Goal: Check status: Check status

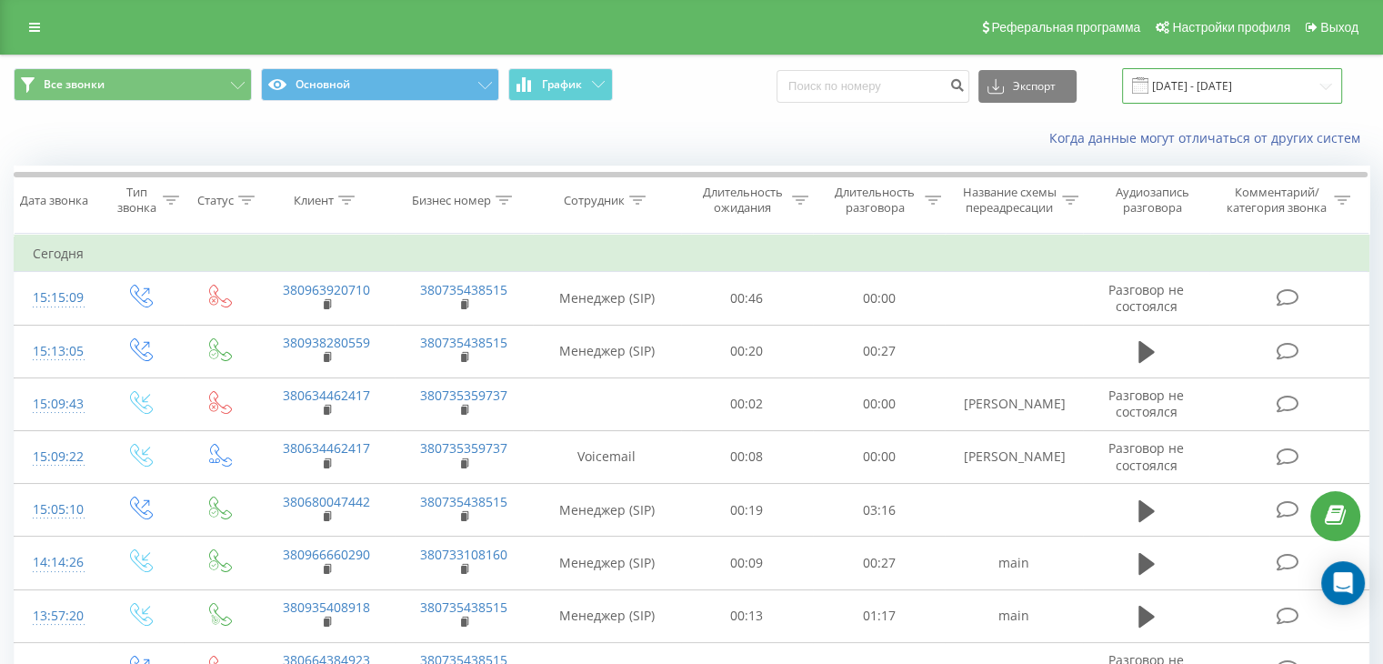
click at [1331, 78] on input "[DATE] - [DATE]" at bounding box center [1232, 85] width 220 height 35
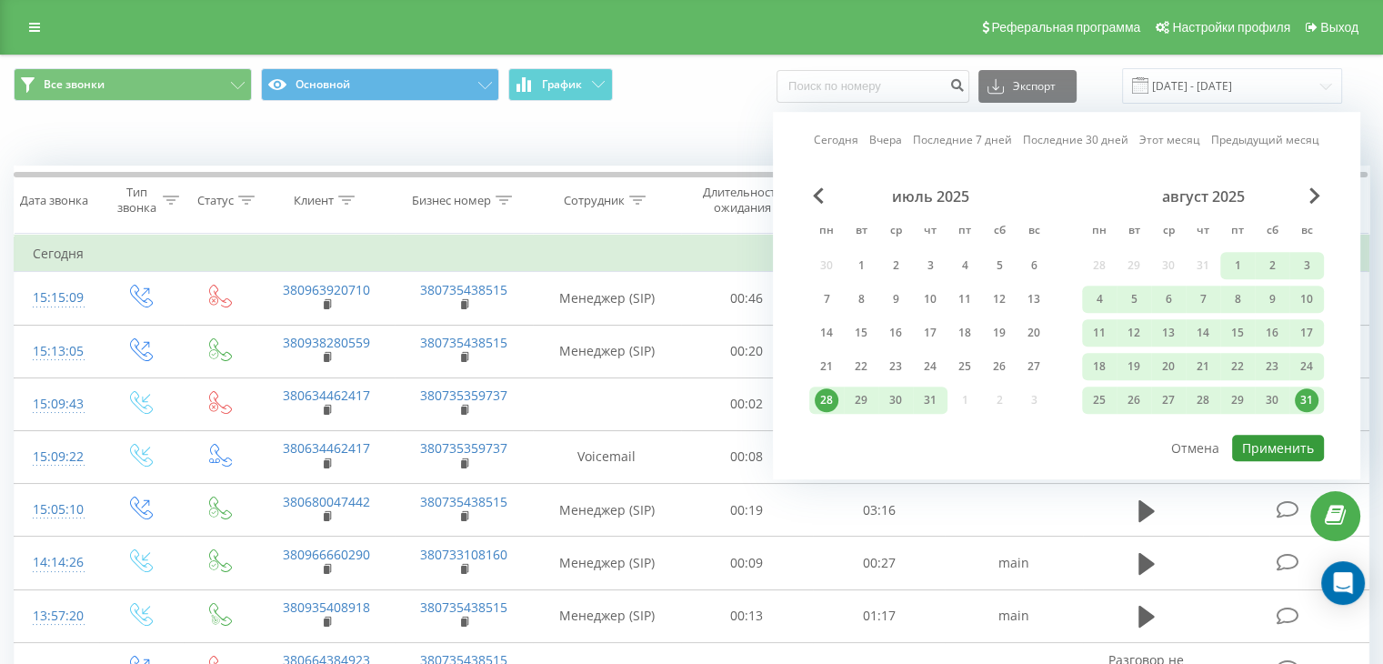
click at [1294, 442] on button "Применить" at bounding box center [1278, 448] width 92 height 26
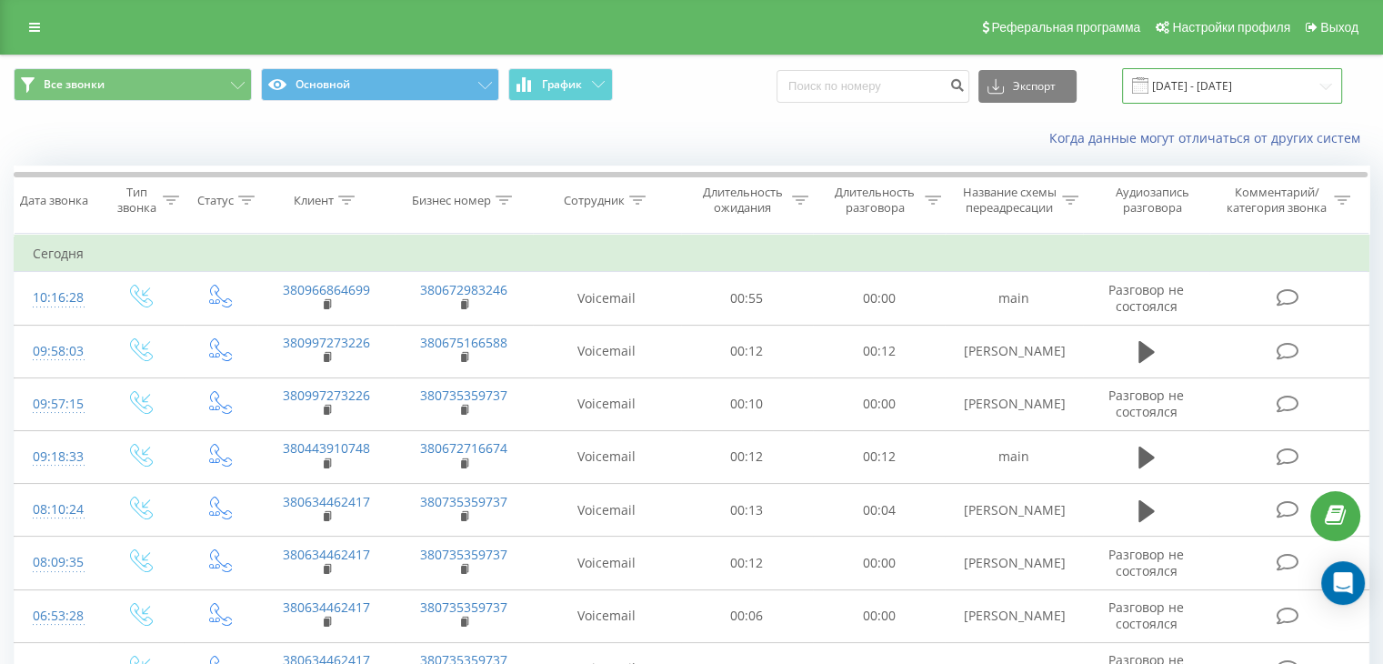
click at [1330, 89] on input "[DATE] - [DATE]" at bounding box center [1232, 85] width 220 height 35
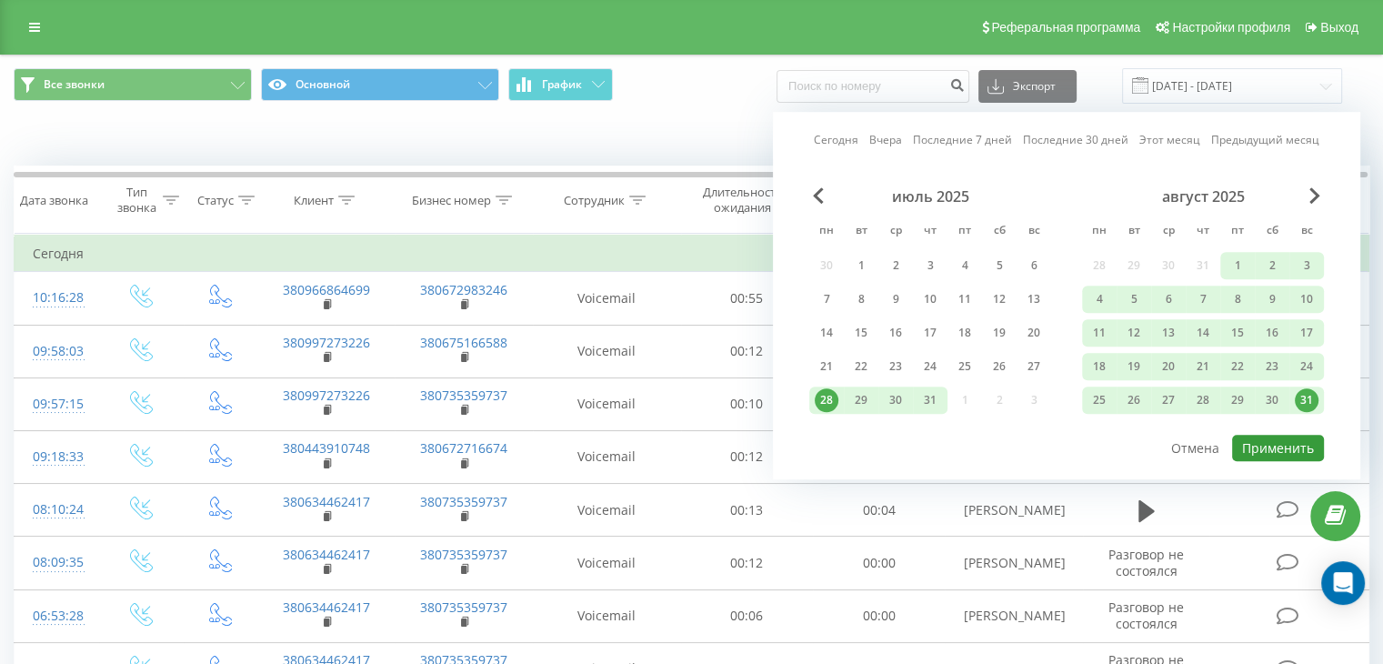
click at [1290, 439] on button "Применить" at bounding box center [1278, 448] width 92 height 26
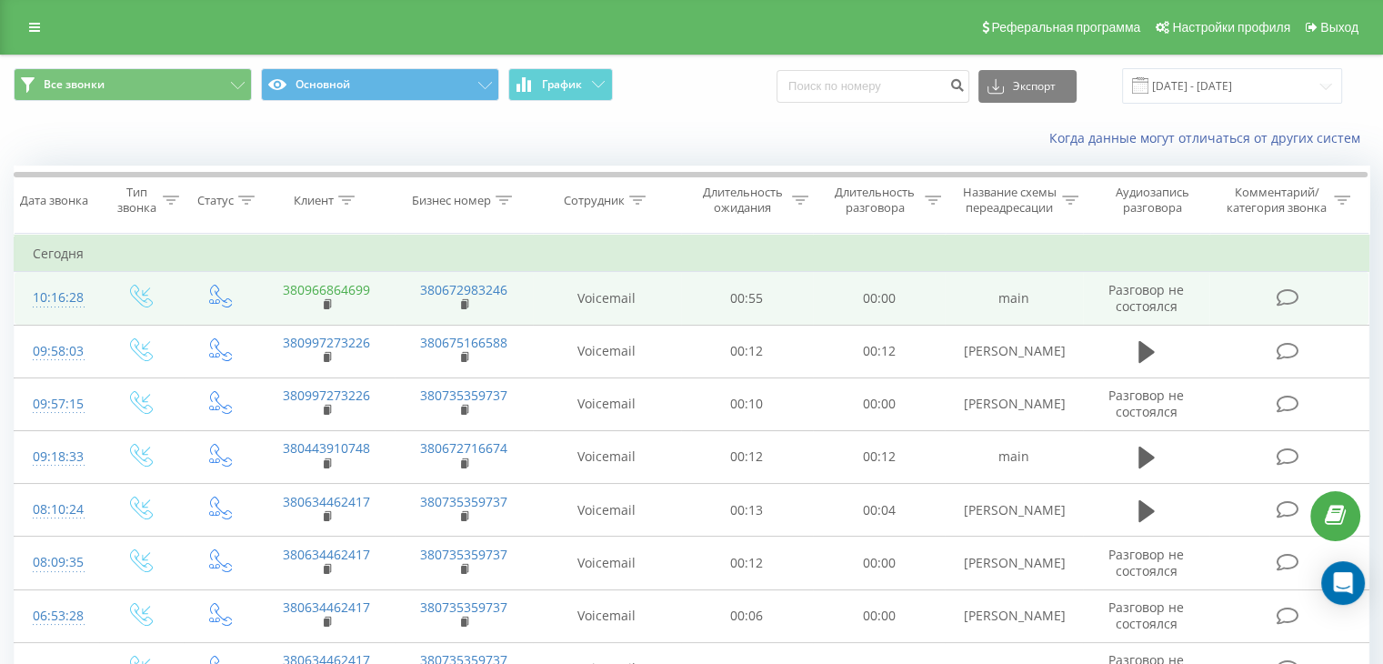
click at [358, 290] on link "380966864699" at bounding box center [326, 289] width 87 height 17
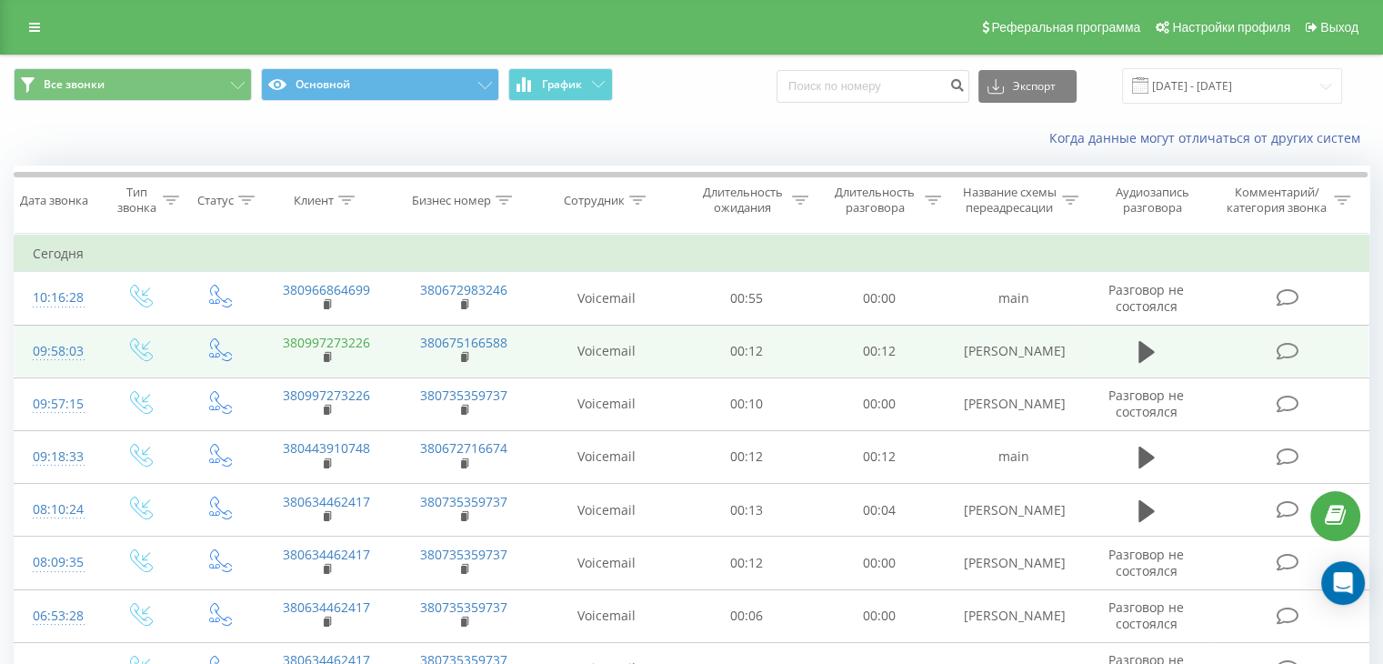
click at [359, 343] on link "380997273226" at bounding box center [326, 342] width 87 height 17
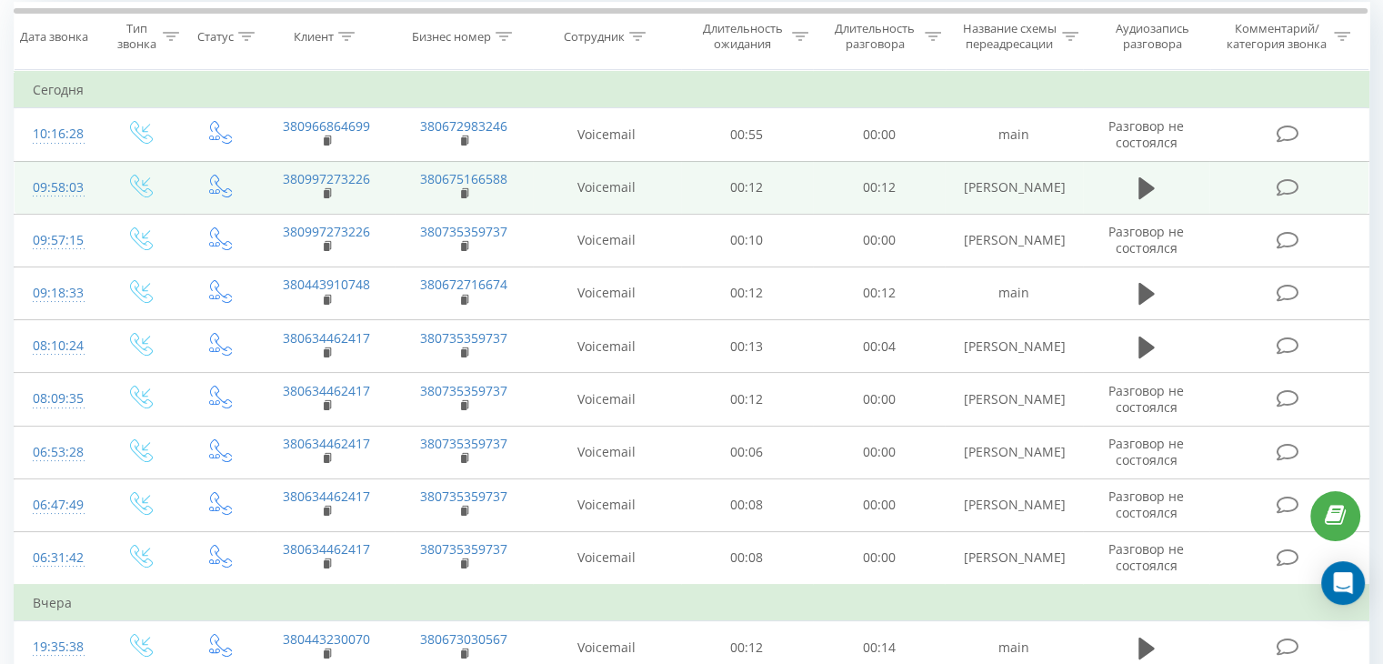
scroll to position [182, 0]
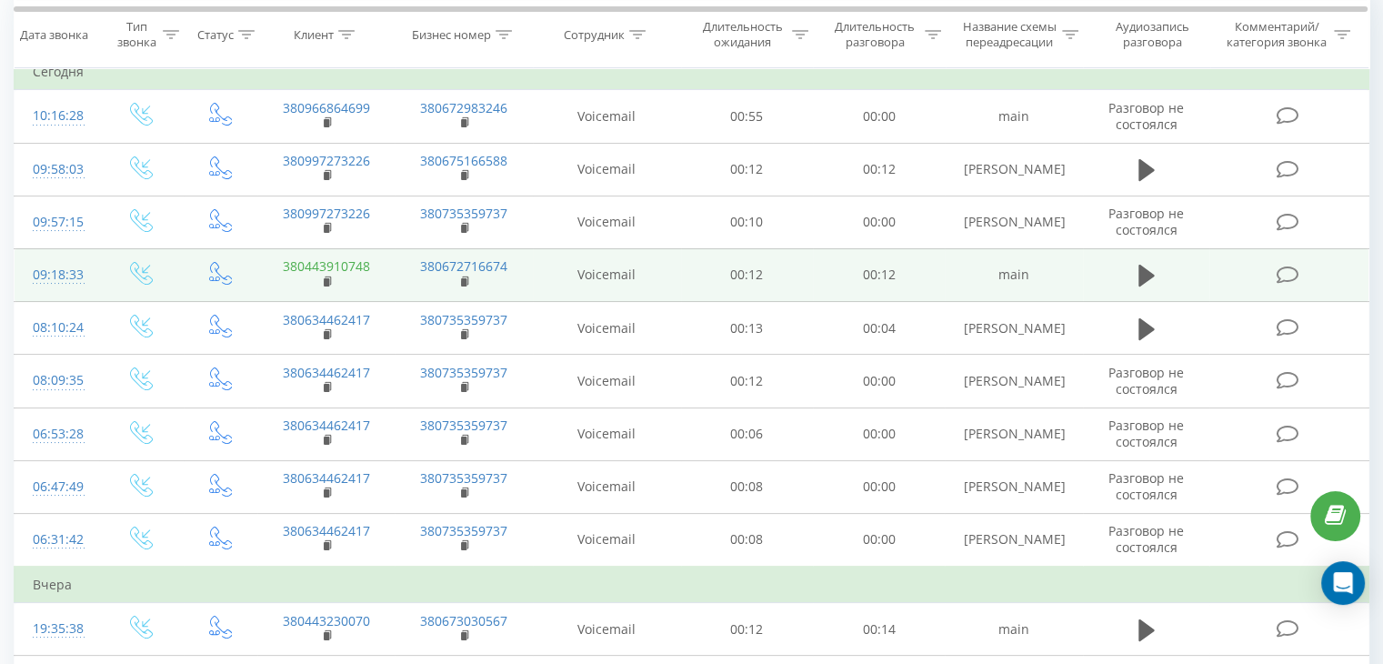
click at [358, 264] on link "380443910748" at bounding box center [326, 265] width 87 height 17
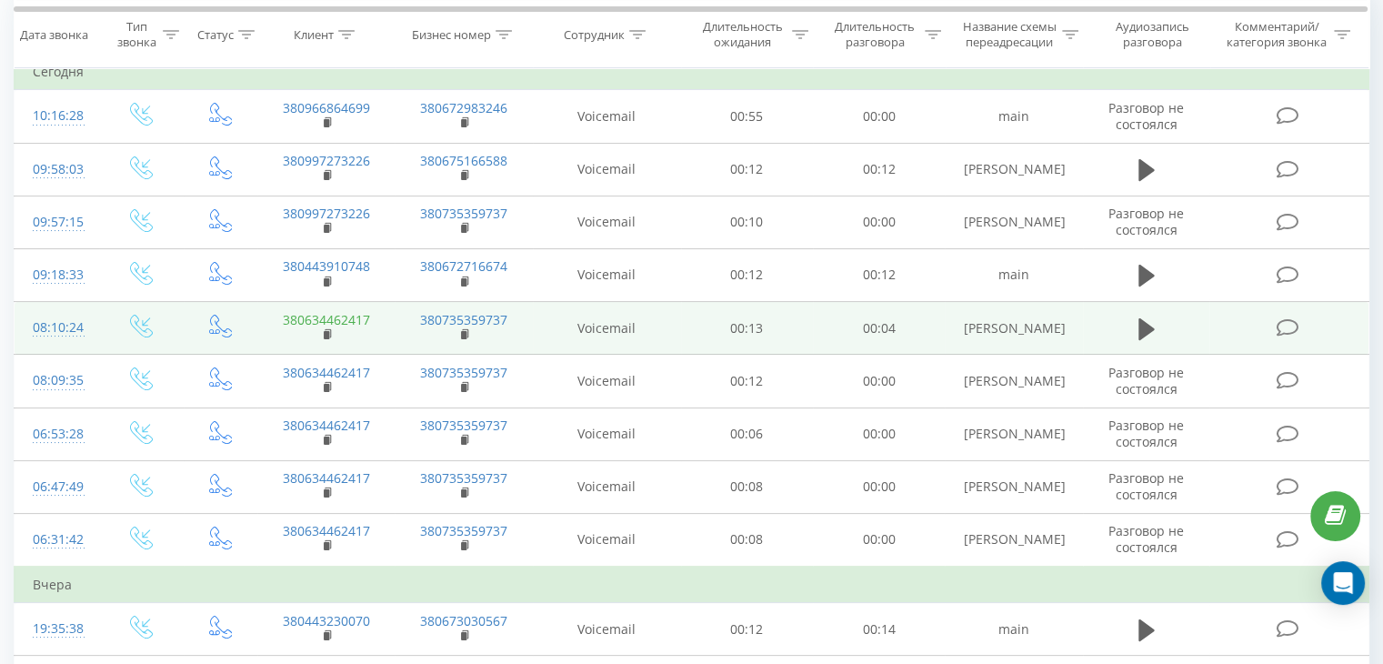
click at [355, 316] on link "380634462417" at bounding box center [326, 319] width 87 height 17
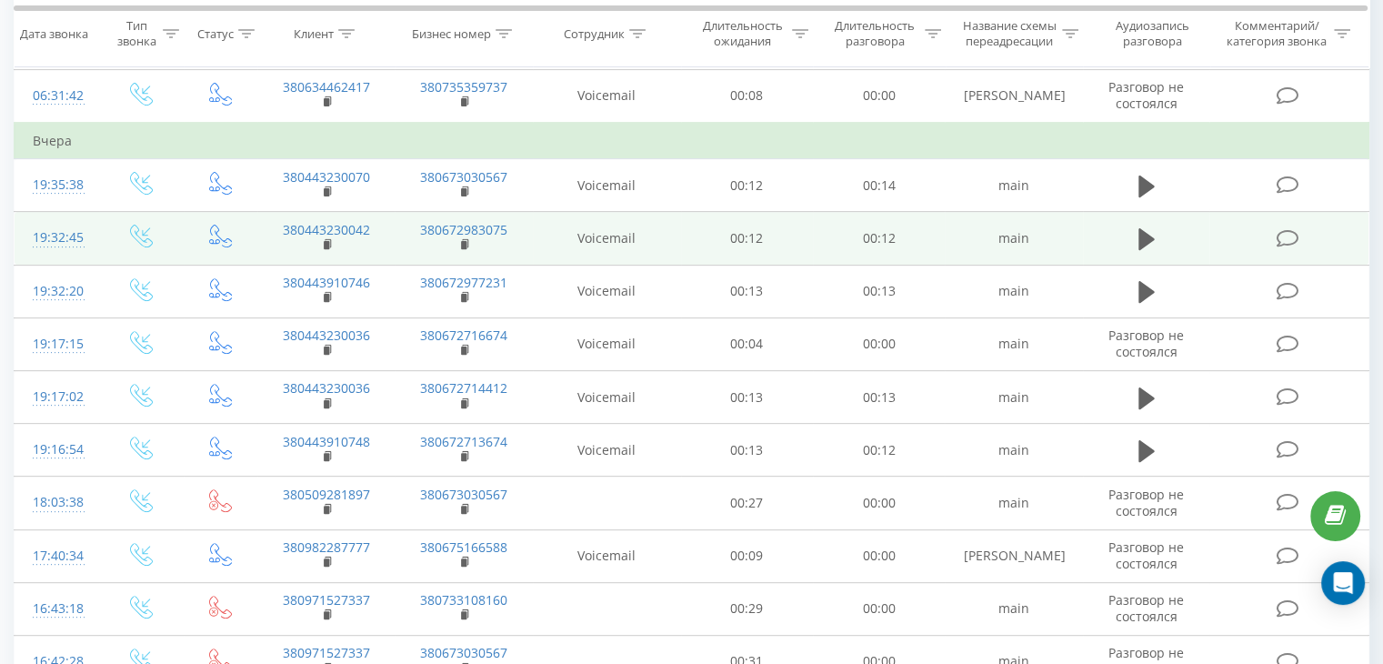
scroll to position [636, 0]
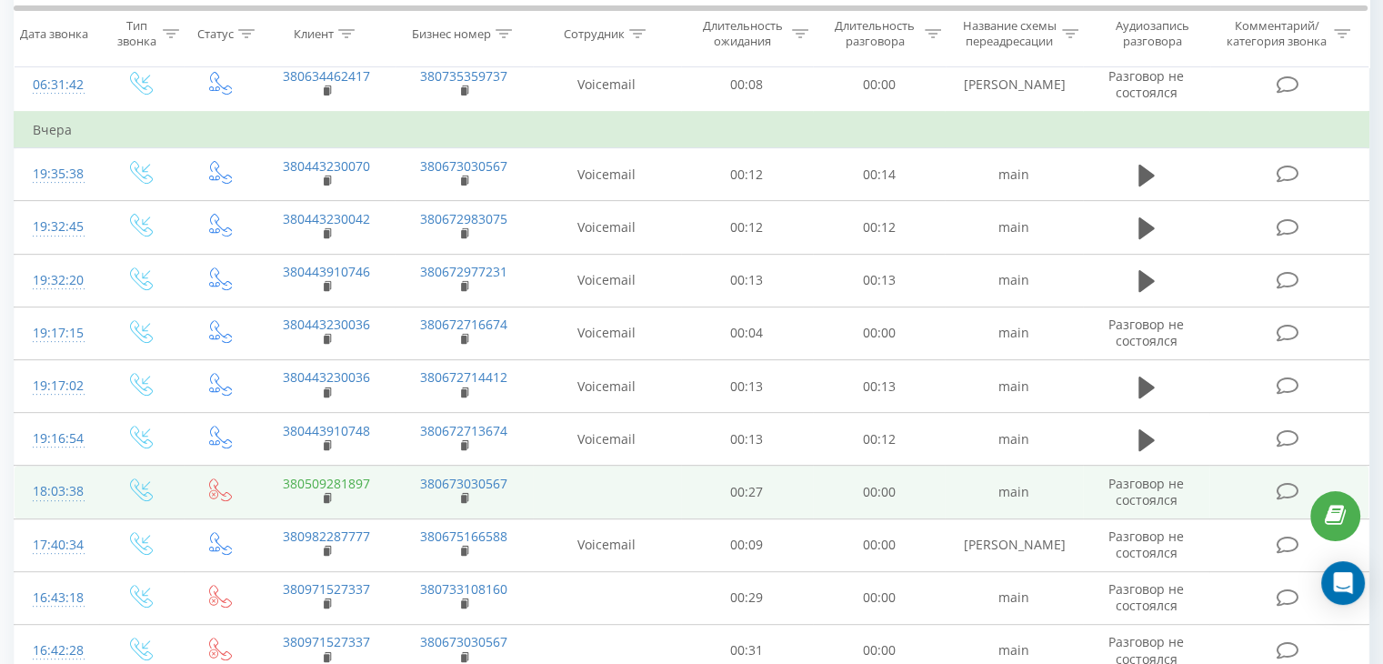
click at [356, 482] on link "380509281897" at bounding box center [326, 483] width 87 height 17
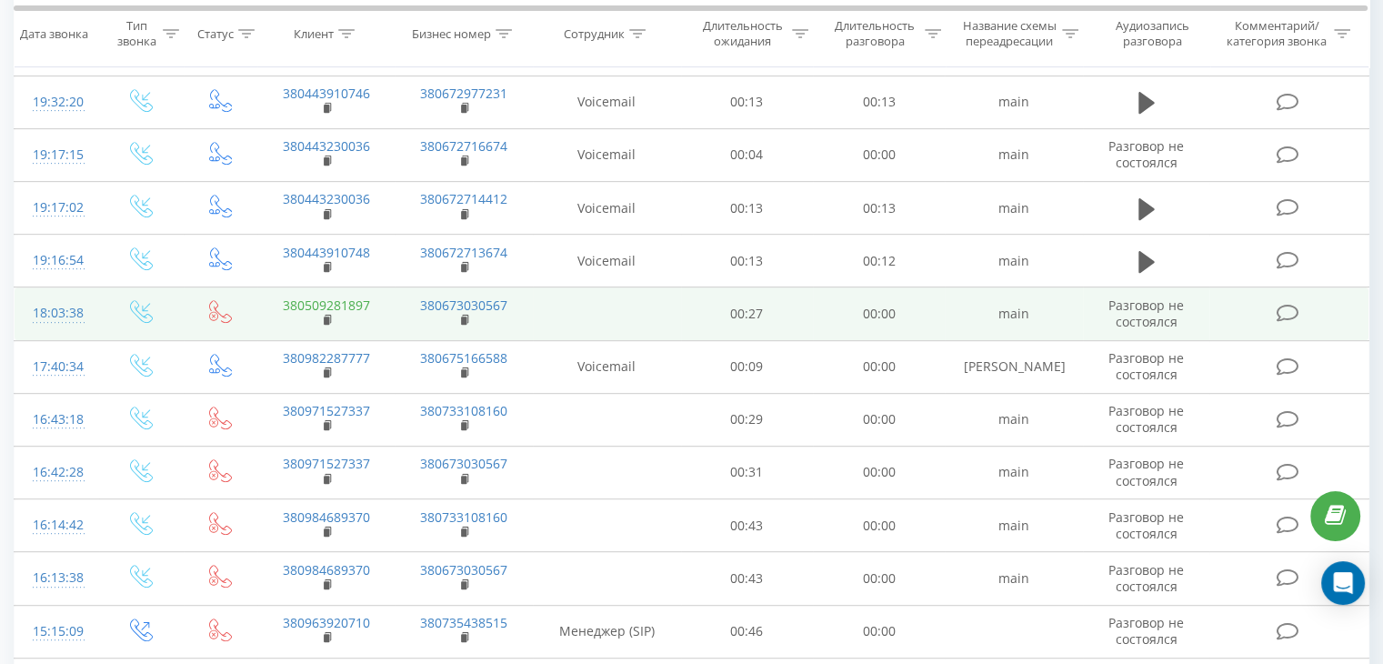
scroll to position [818, 0]
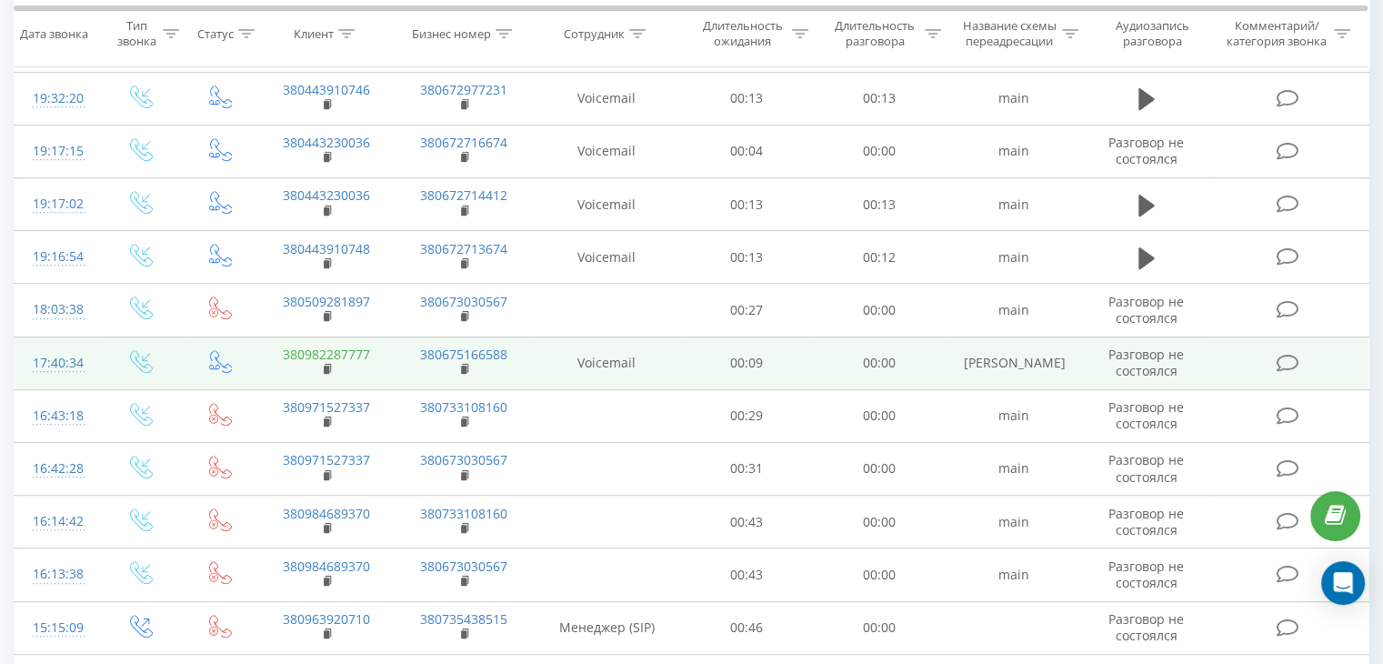
click at [355, 346] on link "380982287777" at bounding box center [326, 353] width 87 height 17
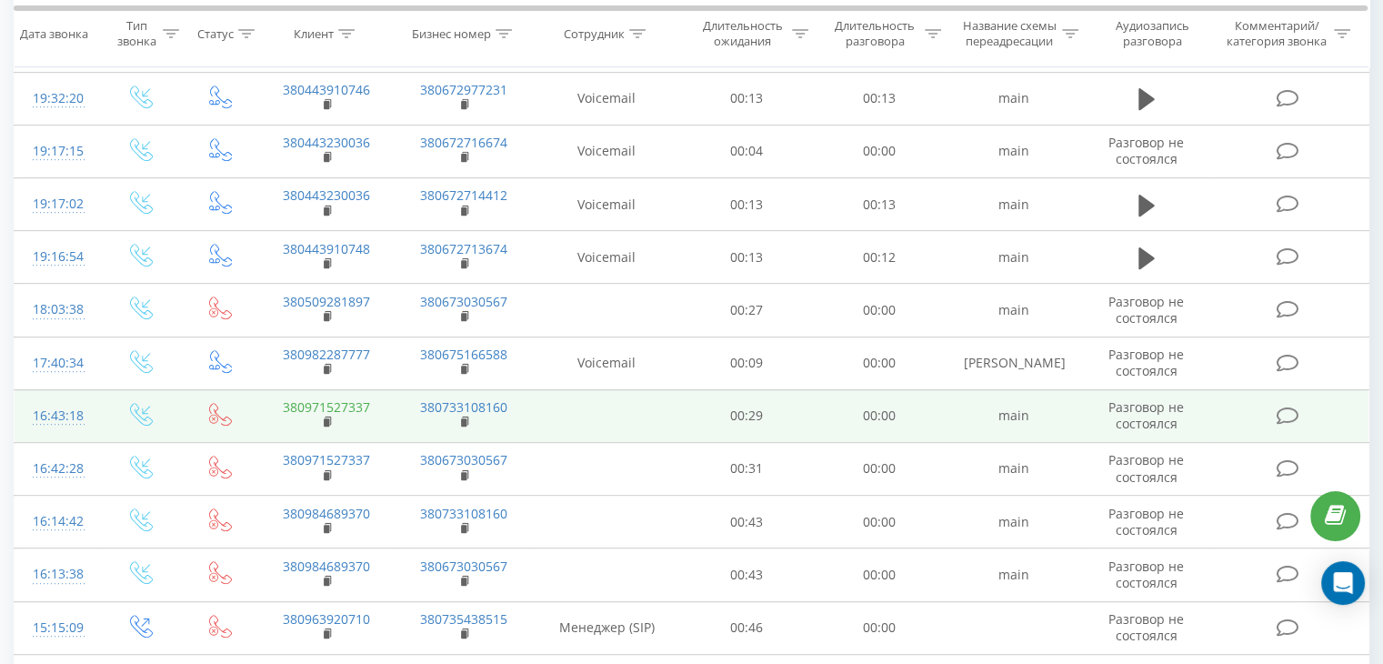
click at [349, 405] on link "380971527337" at bounding box center [326, 406] width 87 height 17
click at [352, 404] on link "380971527337" at bounding box center [326, 406] width 87 height 17
click at [349, 405] on link "380971527337" at bounding box center [326, 406] width 87 height 17
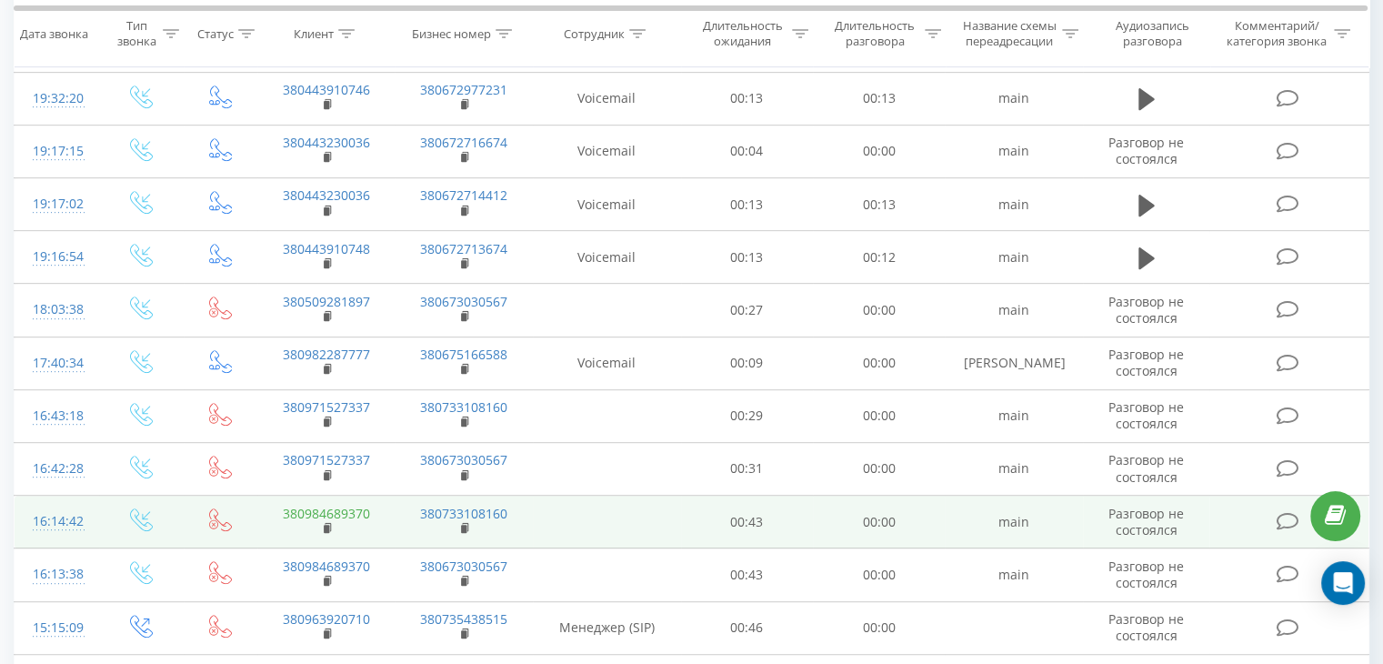
click at [356, 507] on link "380984689370" at bounding box center [326, 513] width 87 height 17
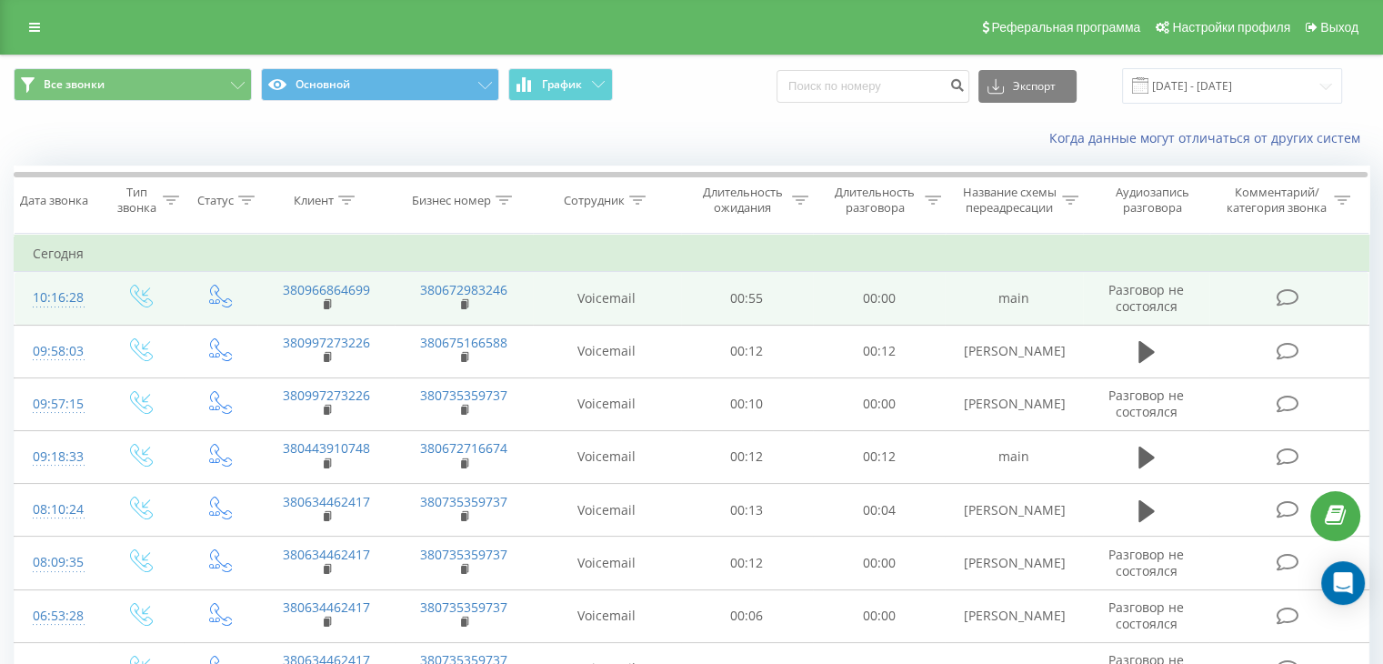
scroll to position [0, 0]
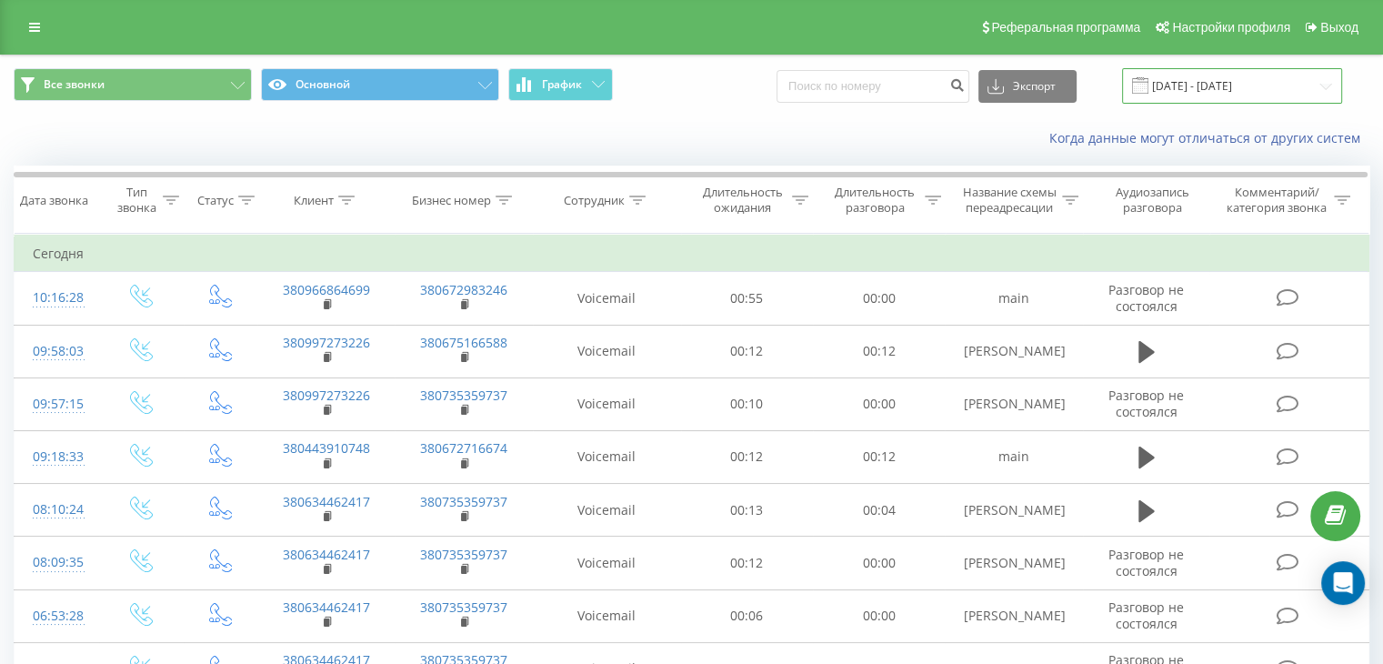
drag, startPoint x: 1331, startPoint y: 87, endPoint x: 1309, endPoint y: 97, distance: 24.0
click at [1331, 87] on input "[DATE] - [DATE]" at bounding box center [1232, 85] width 220 height 35
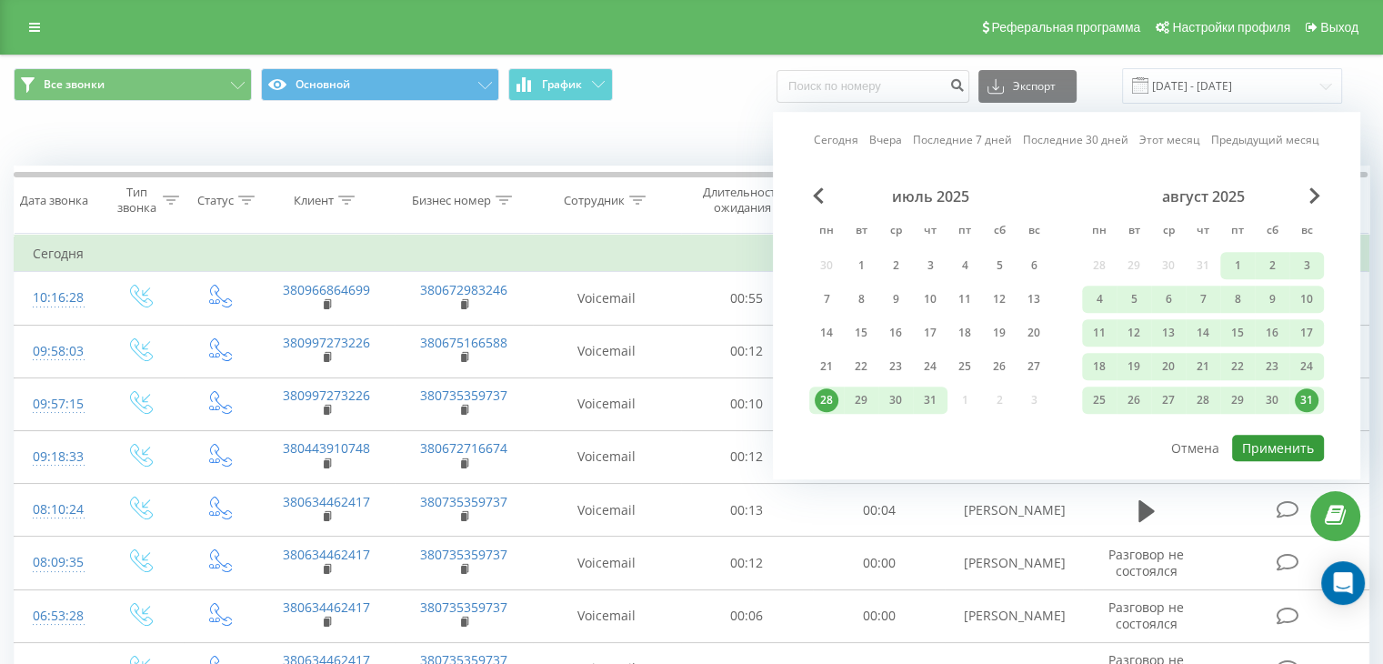
click at [1273, 440] on button "Применить" at bounding box center [1278, 448] width 92 height 26
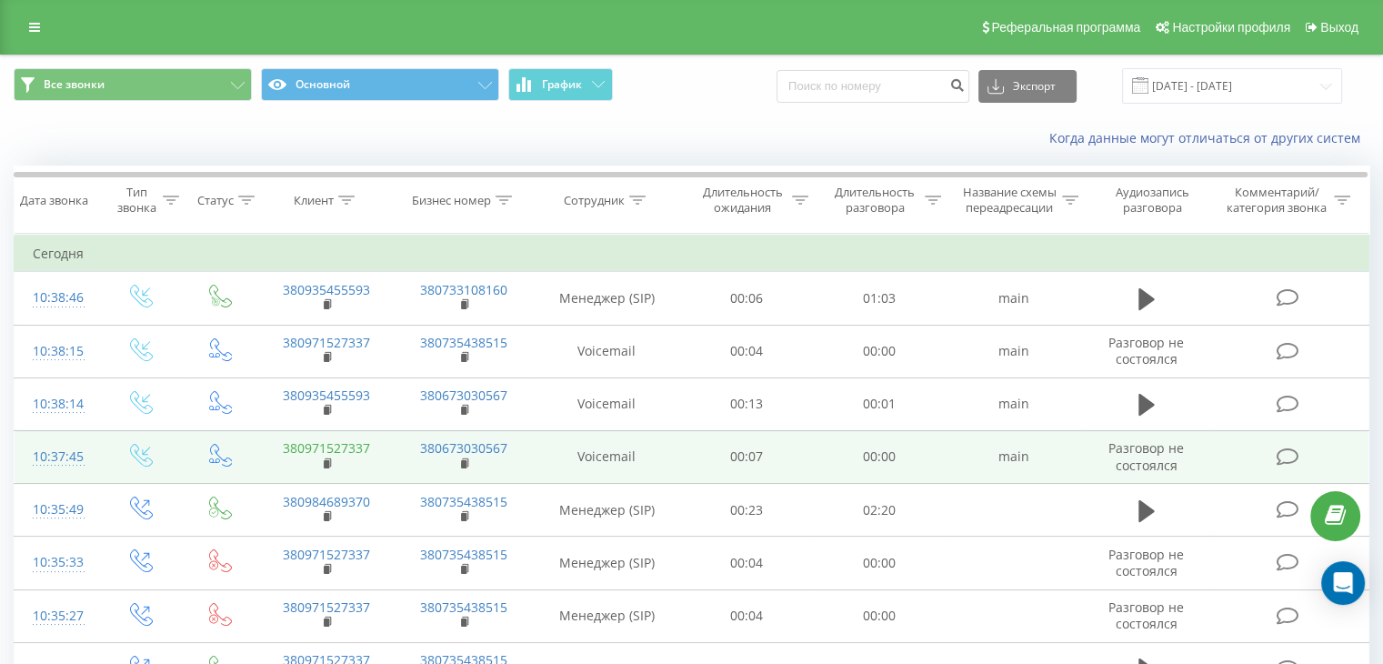
click at [353, 448] on link "380971527337" at bounding box center [326, 447] width 87 height 17
